Goal: Information Seeking & Learning: Check status

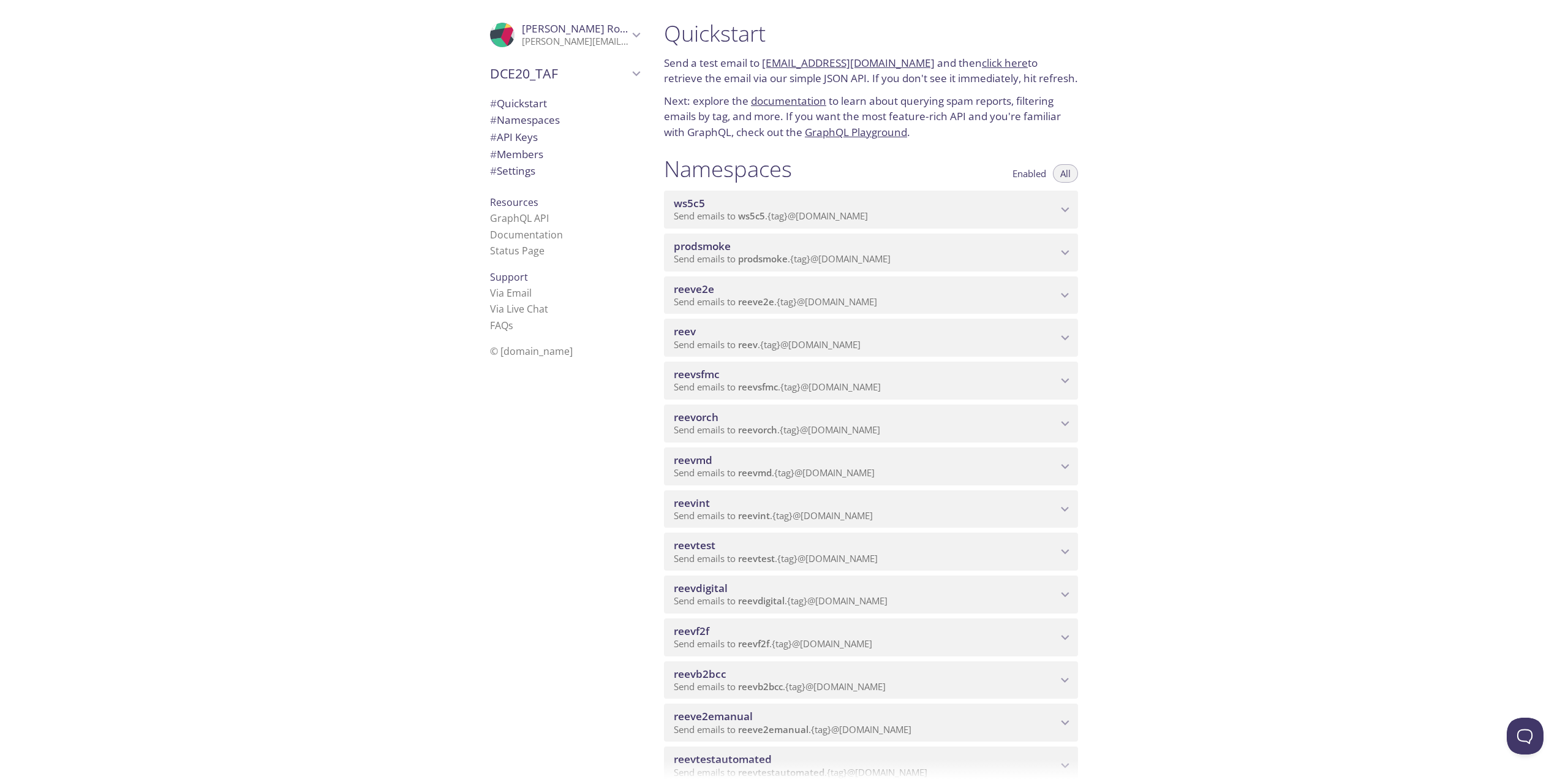
click at [991, 589] on span "reevdigital" at bounding box center [865, 588] width 383 height 13
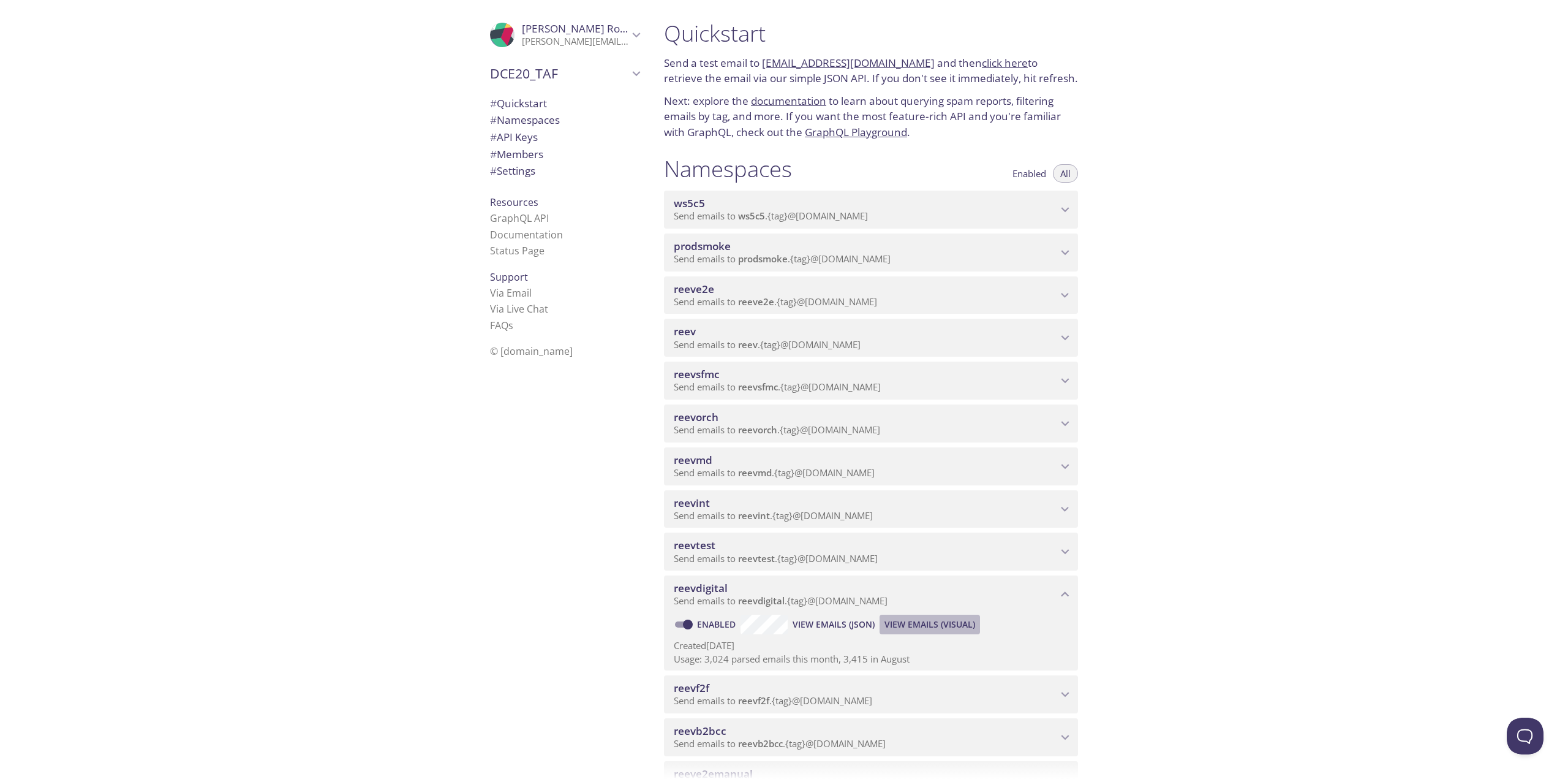
click at [896, 619] on span "View Emails (Visual)" at bounding box center [930, 624] width 90 height 14
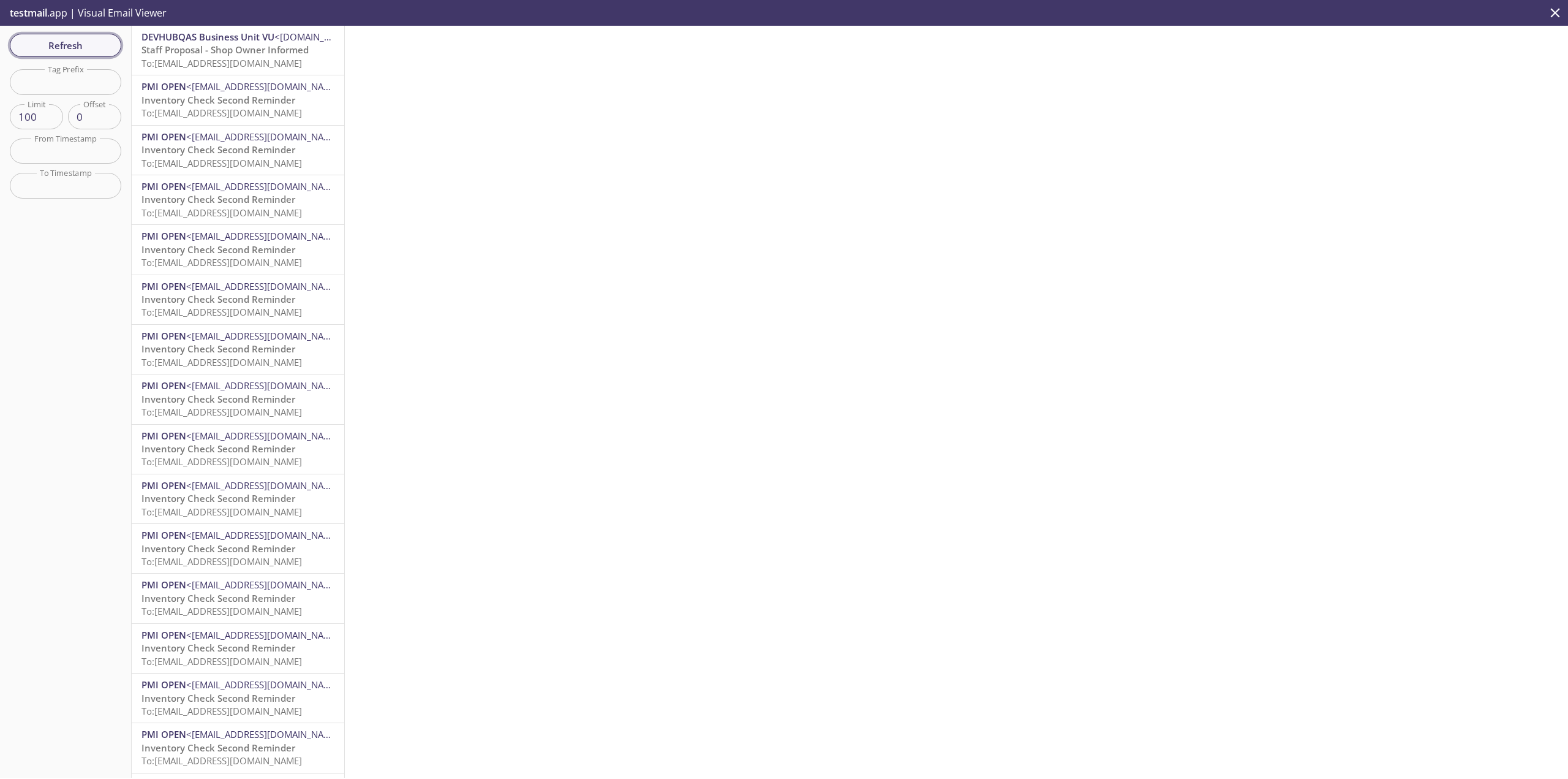
click at [90, 37] on button "Refresh" at bounding box center [65, 45] width 112 height 23
click at [90, 39] on span "Refresh" at bounding box center [64, 45] width 91 height 16
click at [93, 46] on span "Refresh" at bounding box center [64, 45] width 91 height 16
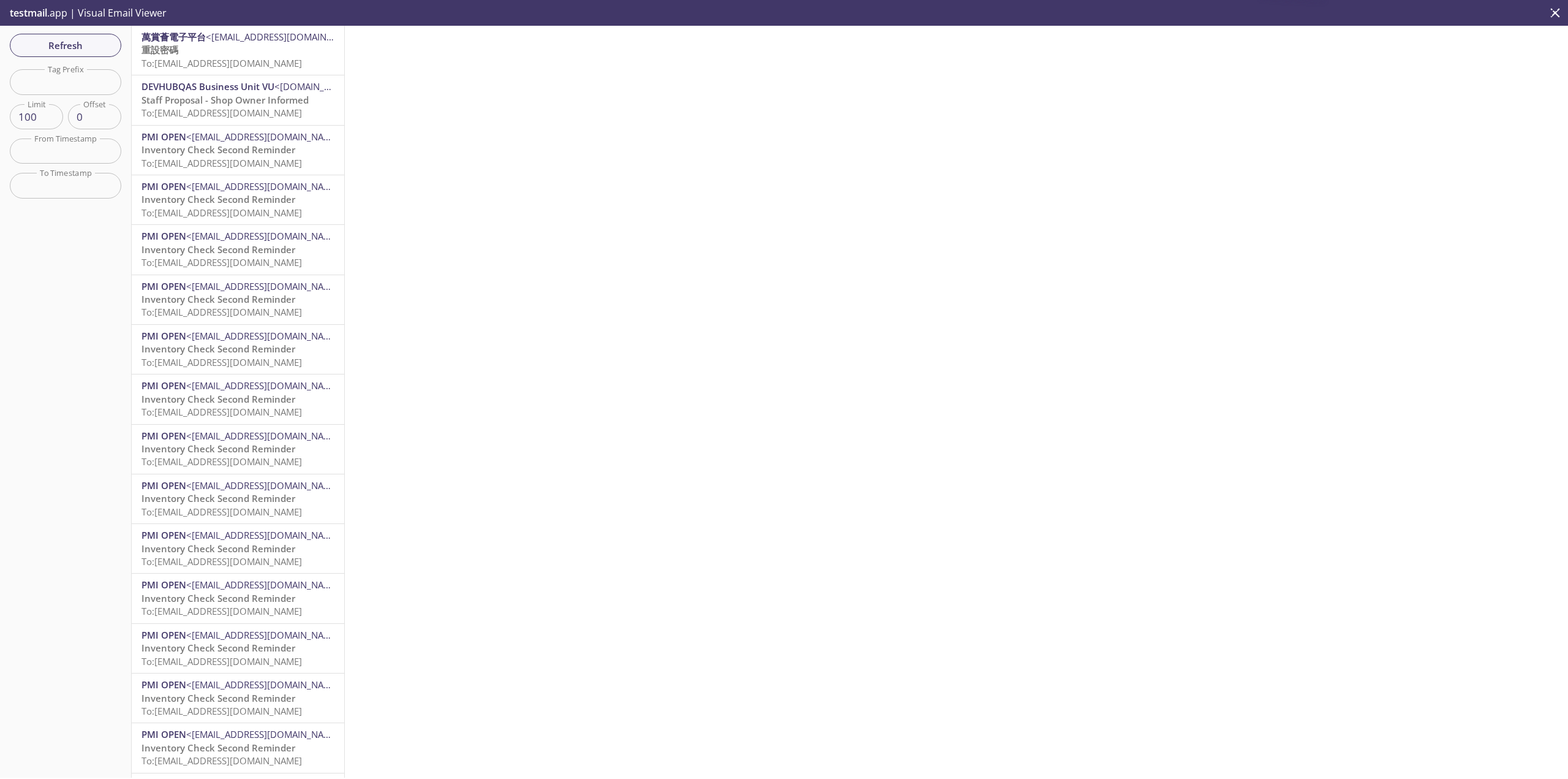
click at [186, 46] on p "重設密碼 To: [EMAIL_ADDRESS][DOMAIN_NAME]" at bounding box center [238, 56] width 193 height 26
